Goal: Task Accomplishment & Management: Complete application form

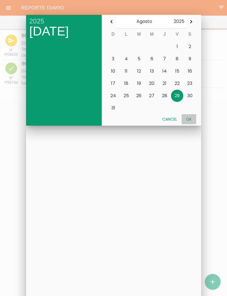
click at [191, 119] on button "Ok" at bounding box center [188, 119] width 15 height 10
type input "[DATE]"
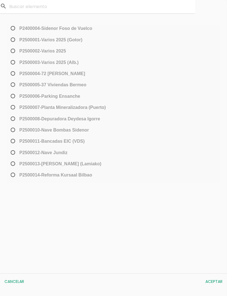
click at [15, 162] on span "P2500013-[PERSON_NAME] (Lamiako)" at bounding box center [56, 164] width 92 height 7
click at [13, 162] on input "P2500013-[PERSON_NAME] (Lamiako)" at bounding box center [12, 166] width 4 height 9
radio input "true"
click at [221, 284] on button "Aceptar" at bounding box center [213, 282] width 23 height 10
select select "96"
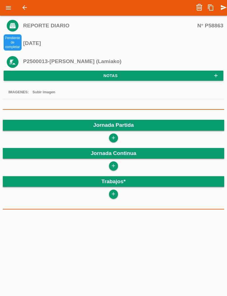
click at [117, 138] on link "add" at bounding box center [113, 138] width 9 height 9
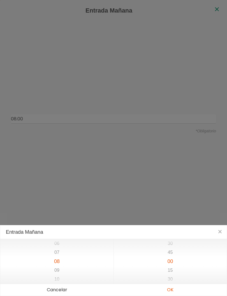
click at [171, 291] on button "OK" at bounding box center [169, 290] width 113 height 12
click at [172, 290] on button "OK" at bounding box center [169, 290] width 113 height 12
click at [171, 290] on button "OK" at bounding box center [169, 290] width 113 height 12
click at [79, 261] on li "17" at bounding box center [56, 260] width 113 height 9
click at [174, 291] on button "OK" at bounding box center [169, 290] width 113 height 12
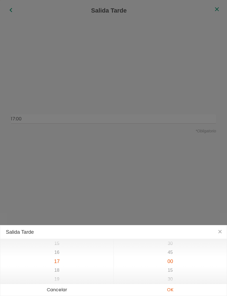
type input "08:00"
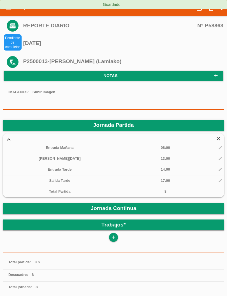
click at [116, 239] on link "add" at bounding box center [113, 237] width 9 height 9
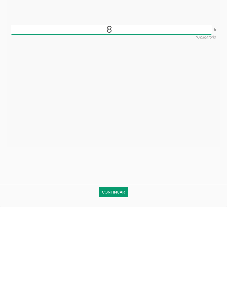
scroll to position [30, 0]
type input "8"
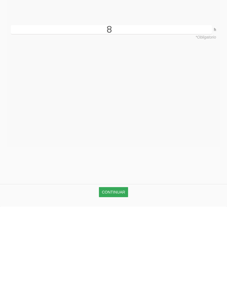
click at [121, 277] on link "Continuar" at bounding box center [113, 282] width 29 height 10
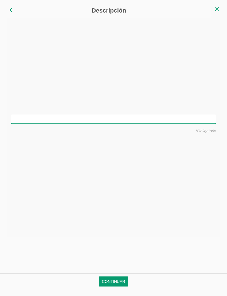
scroll to position [0, 0]
click at [126, 123] on input "text" at bounding box center [129, 119] width 205 height 9
type input "Montar hierro en cimentacion"
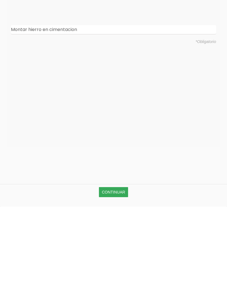
click at [121, 277] on link "Continuar" at bounding box center [113, 282] width 29 height 10
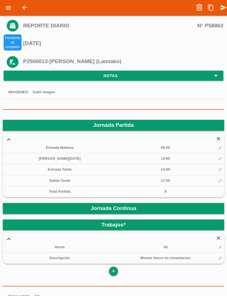
click at [221, 7] on icon "send" at bounding box center [223, 7] width 7 height 11
